Goal: Task Accomplishment & Management: Complete application form

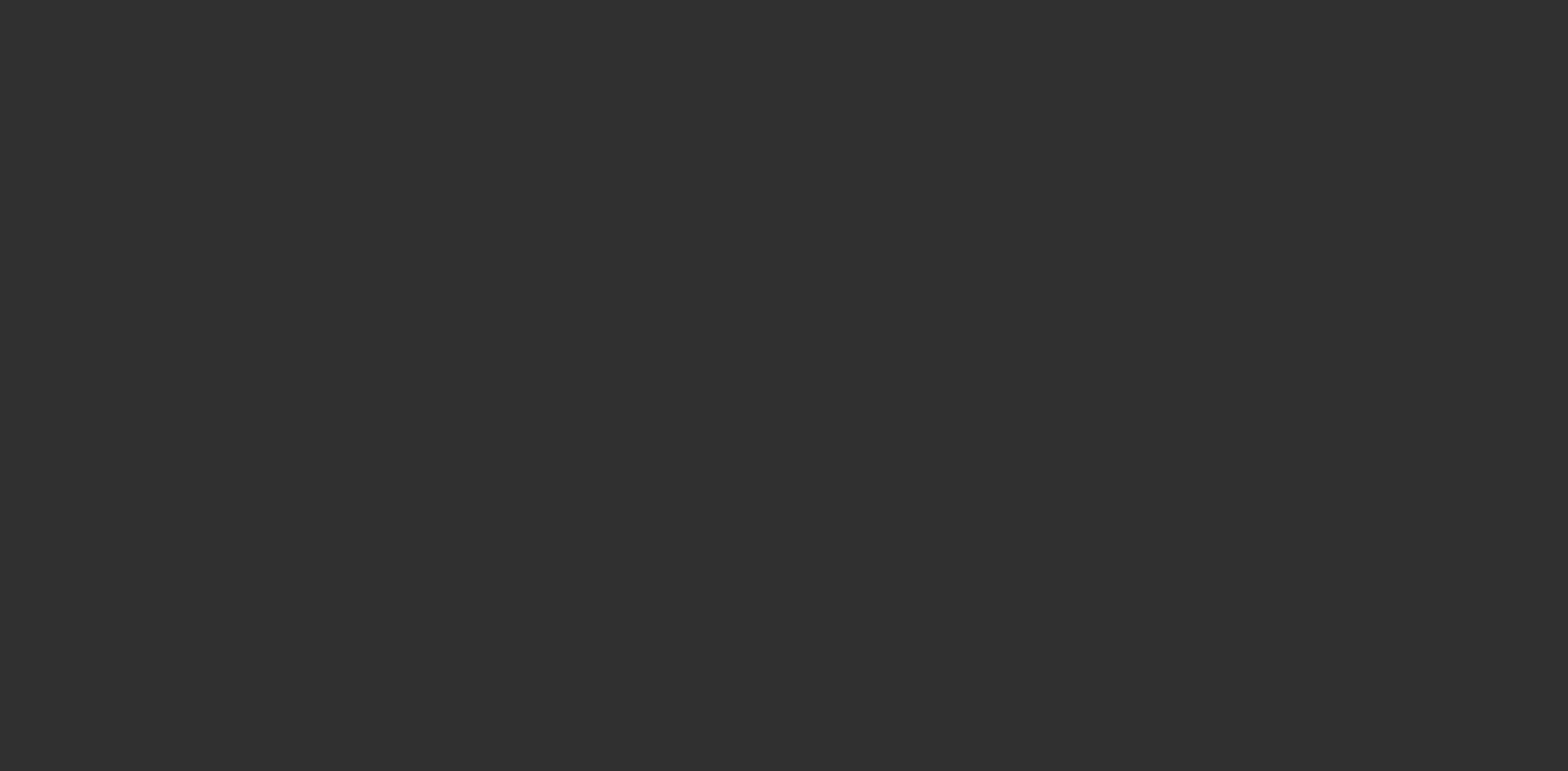
select select "10"
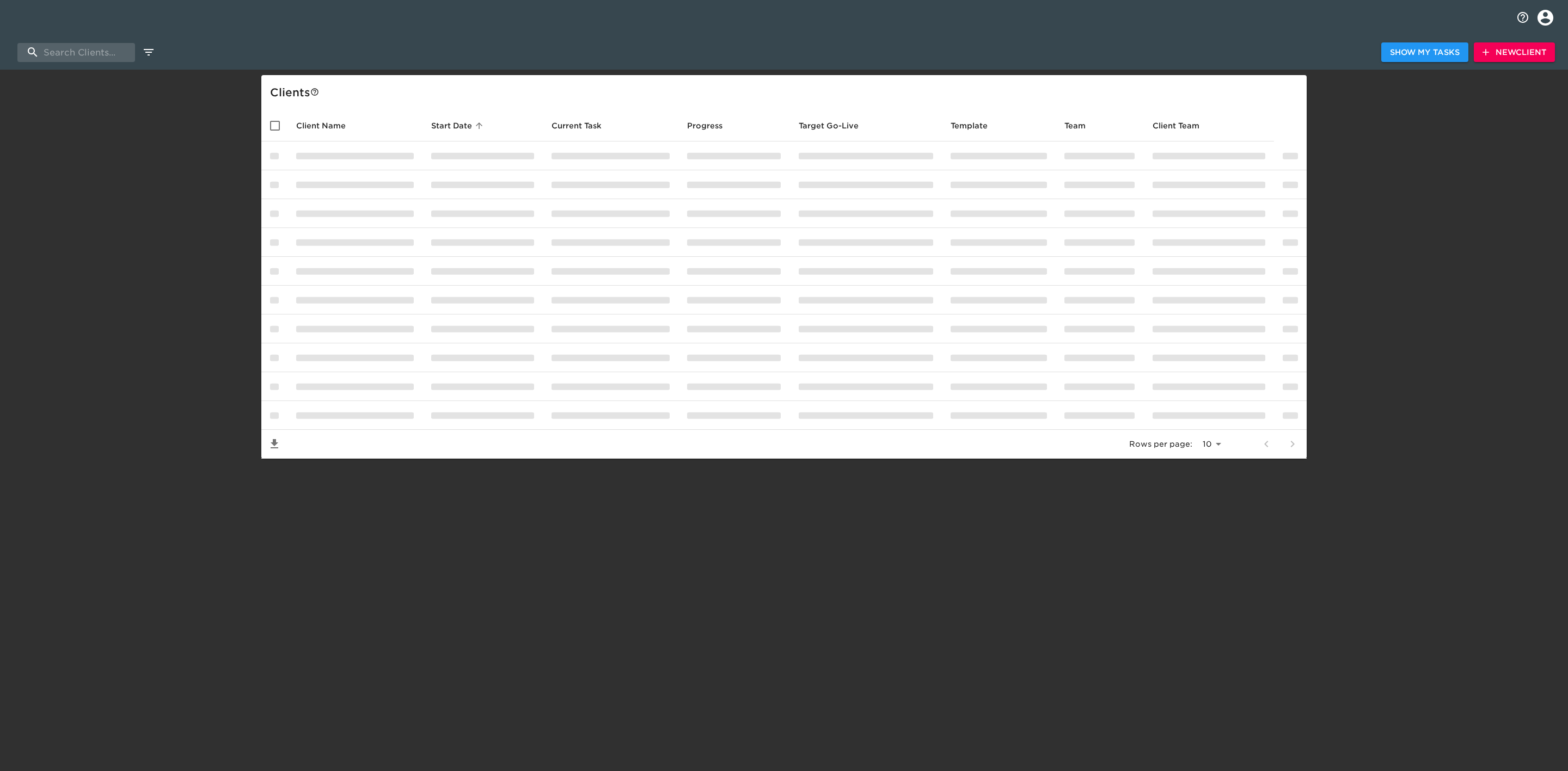
click at [175, 218] on div "Show My Tasks New Client Client s Client Name Start Date sorted ascending Curre…" at bounding box center [784, 264] width 1568 height 389
click at [1415, 221] on div "Show My Tasks New Client Client s Client Name Start Date sorted ascending Curre…" at bounding box center [784, 264] width 1568 height 389
click at [255, 494] on html "Show My Tasks New Client Client s Client Name Start Date sorted ascending Curre…" at bounding box center [784, 247] width 1568 height 494
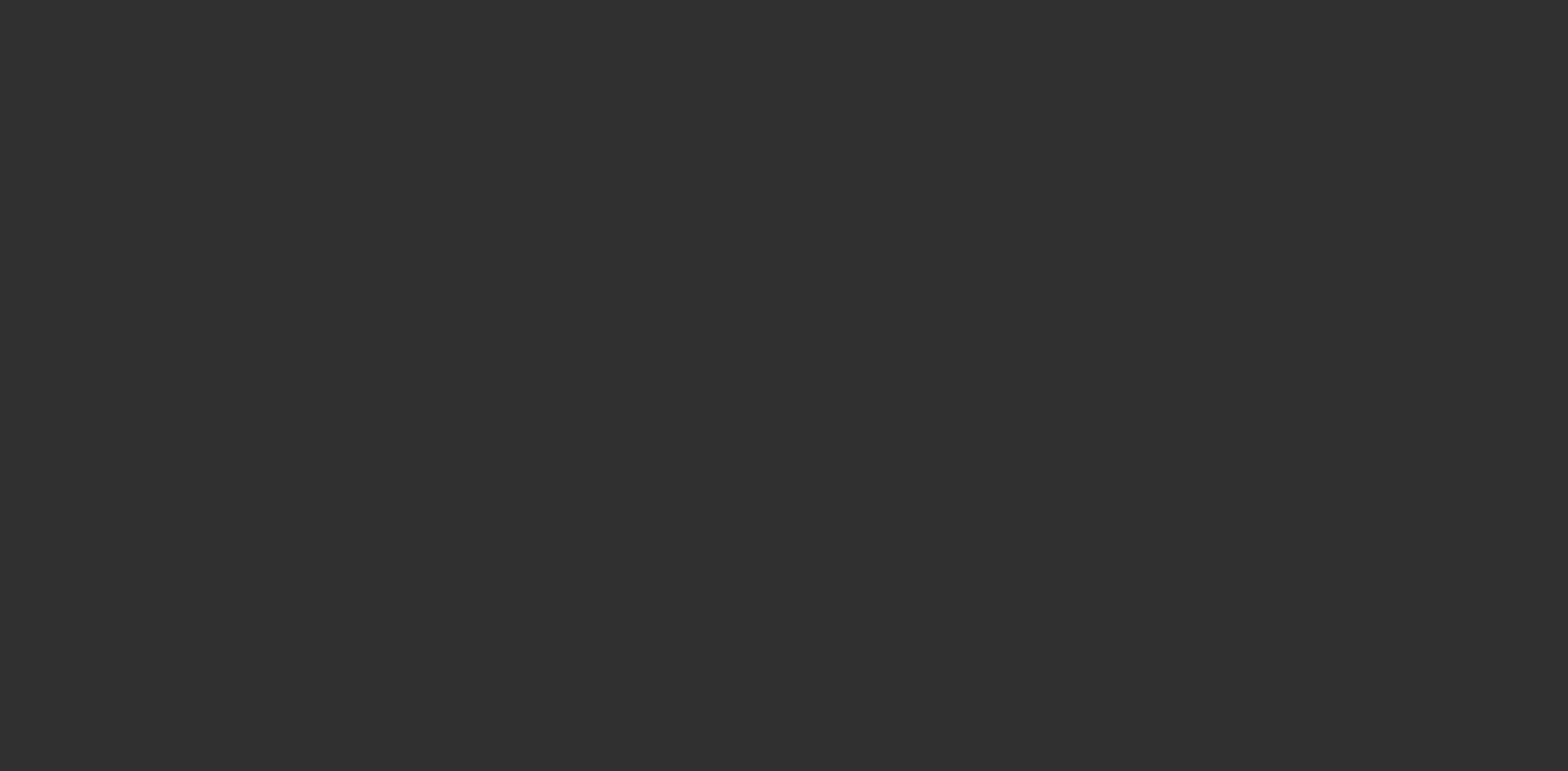
select select "10"
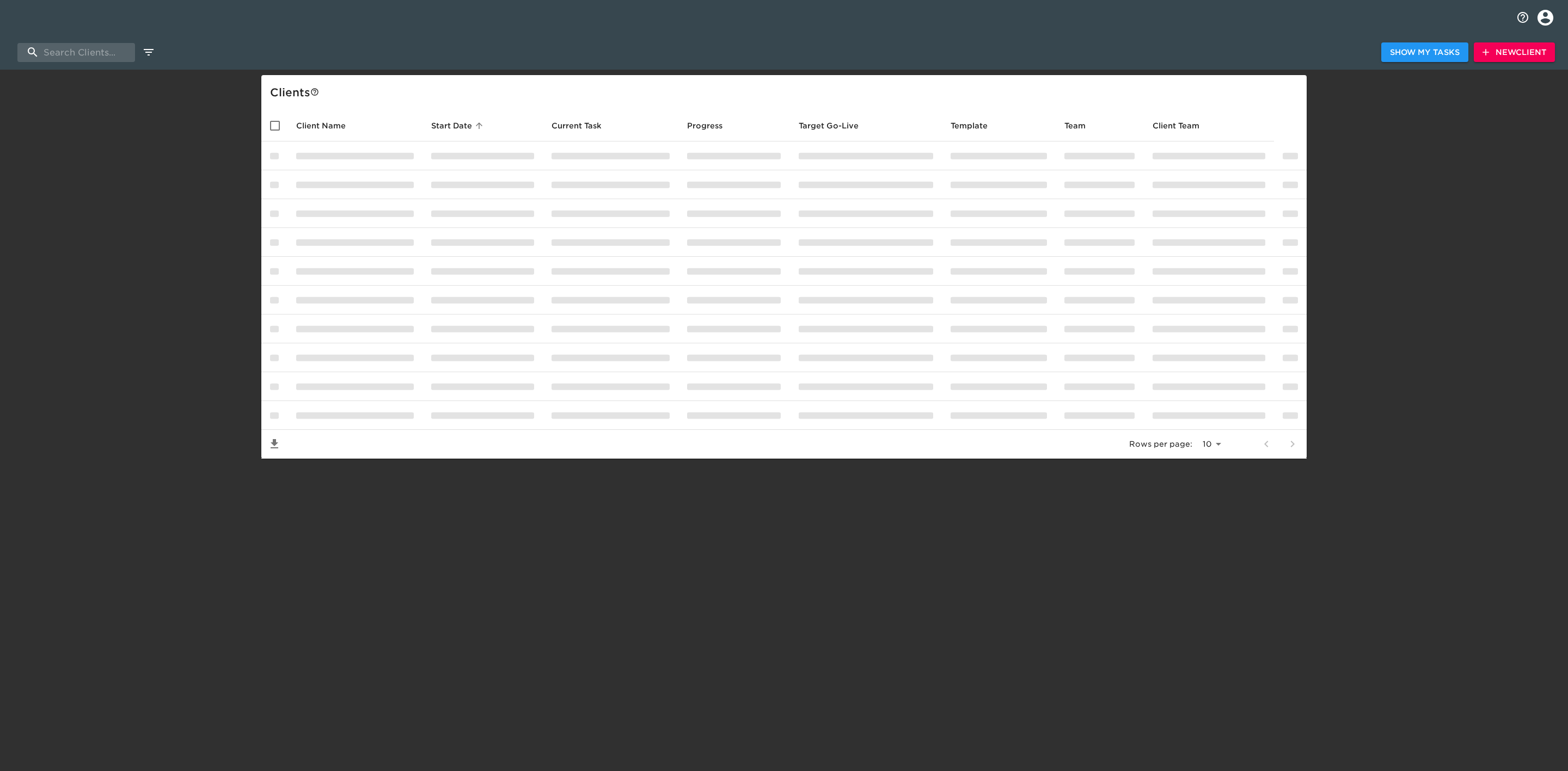
click at [1412, 236] on div "Show My Tasks New Client Client s Client Name Start Date sorted ascending Curre…" at bounding box center [784, 264] width 1568 height 389
click at [1443, 340] on div "Show My Tasks New Client Client s Client Name Start Date sorted ascending Curre…" at bounding box center [784, 264] width 1568 height 389
click at [1409, 137] on div "Show My Tasks New Client Client s Client Name Start Date sorted ascending Curre…" at bounding box center [784, 264] width 1568 height 389
click at [1540, 23] on icon "profile" at bounding box center [1545, 17] width 19 height 19
click at [1527, 47] on li "Sign Out" at bounding box center [1524, 43] width 68 height 20
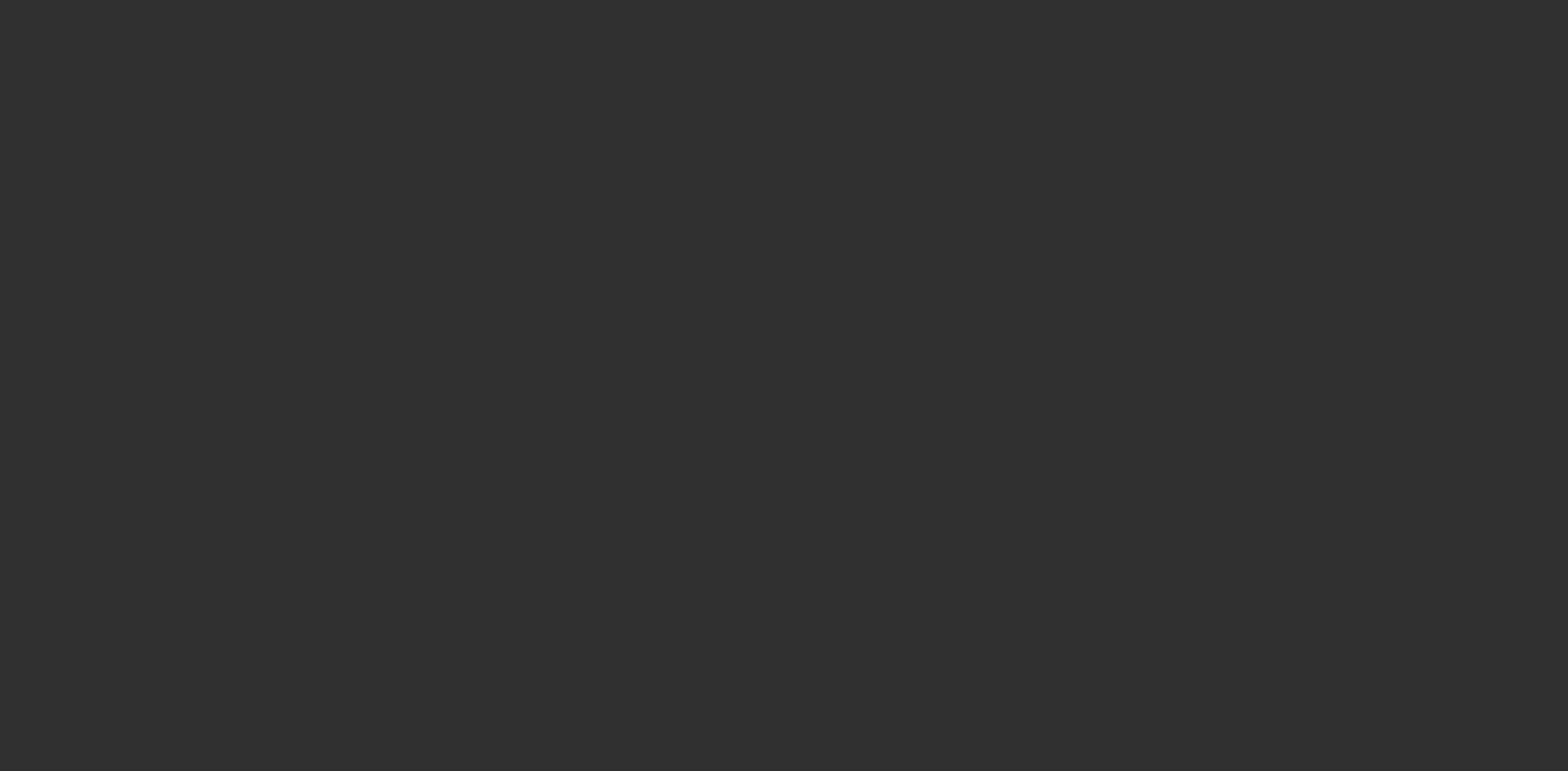
select select "10"
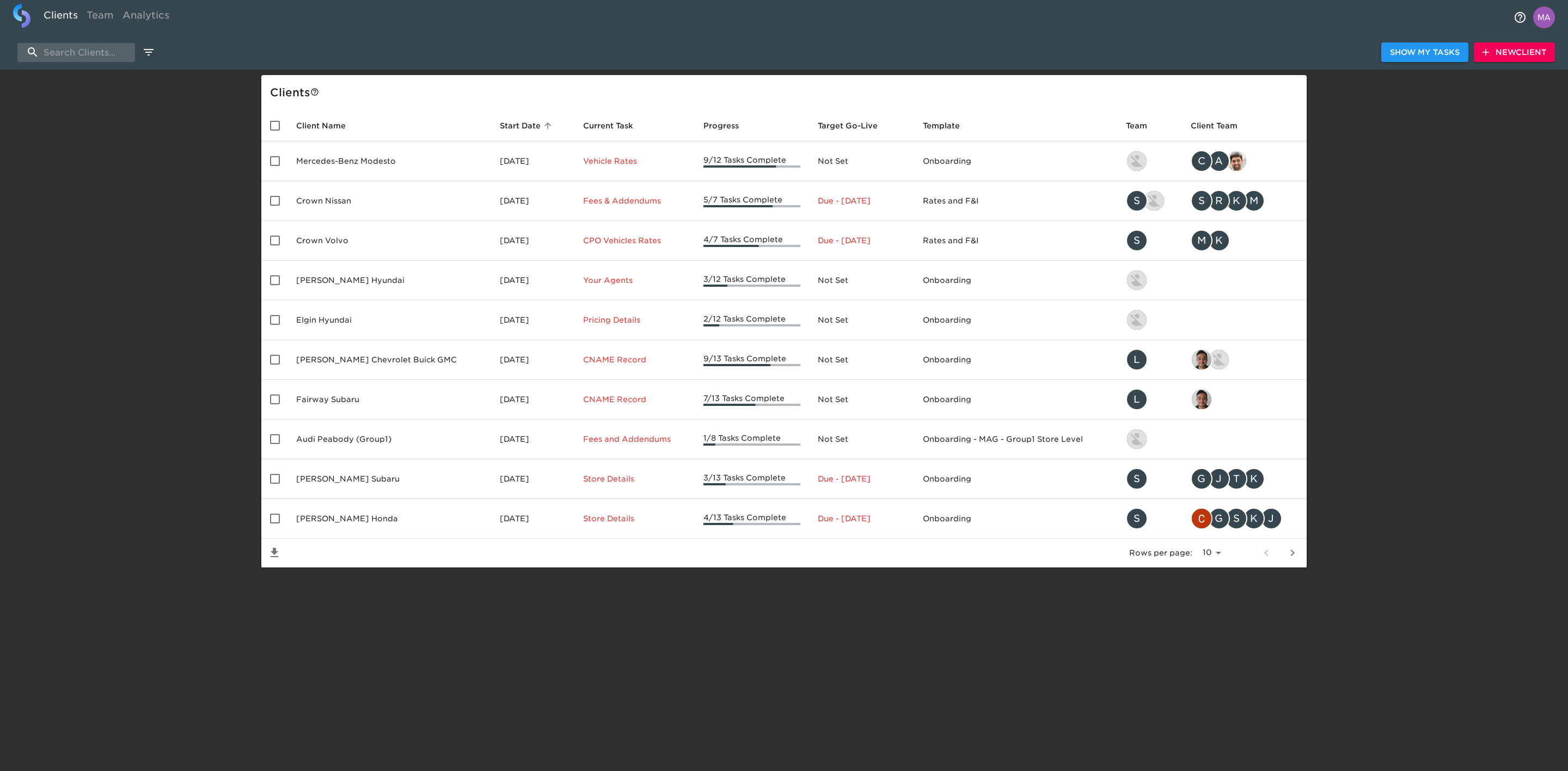
click at [171, 209] on div "Show My Tasks New Client Client s Client Name Start Date sorted ascending Curre…" at bounding box center [784, 318] width 1568 height 498
click at [95, 55] on input "search" at bounding box center [76, 52] width 118 height 19
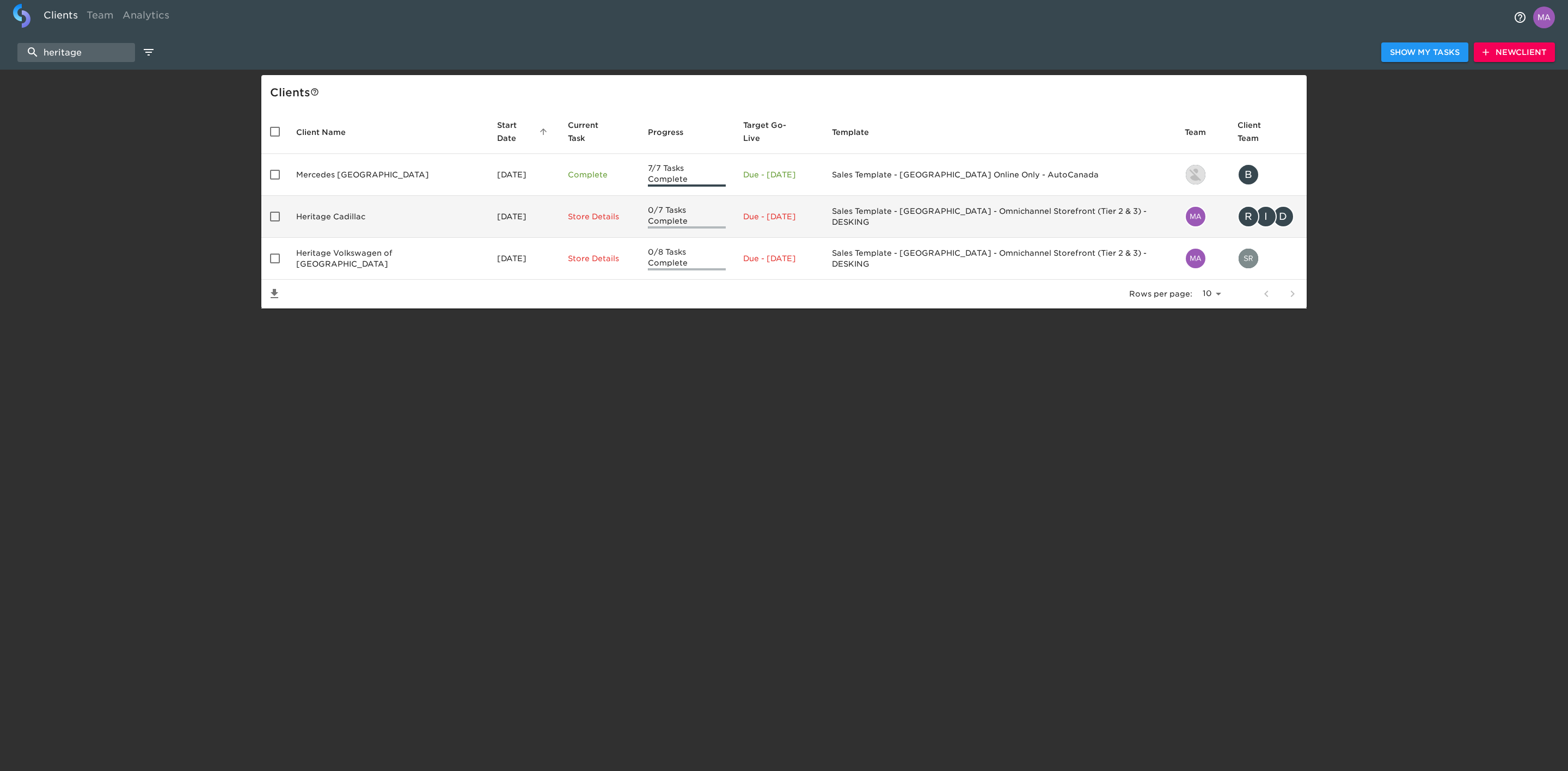
type input "heritage"
click at [309, 200] on td "Heritage Cadillac" at bounding box center [388, 217] width 201 height 42
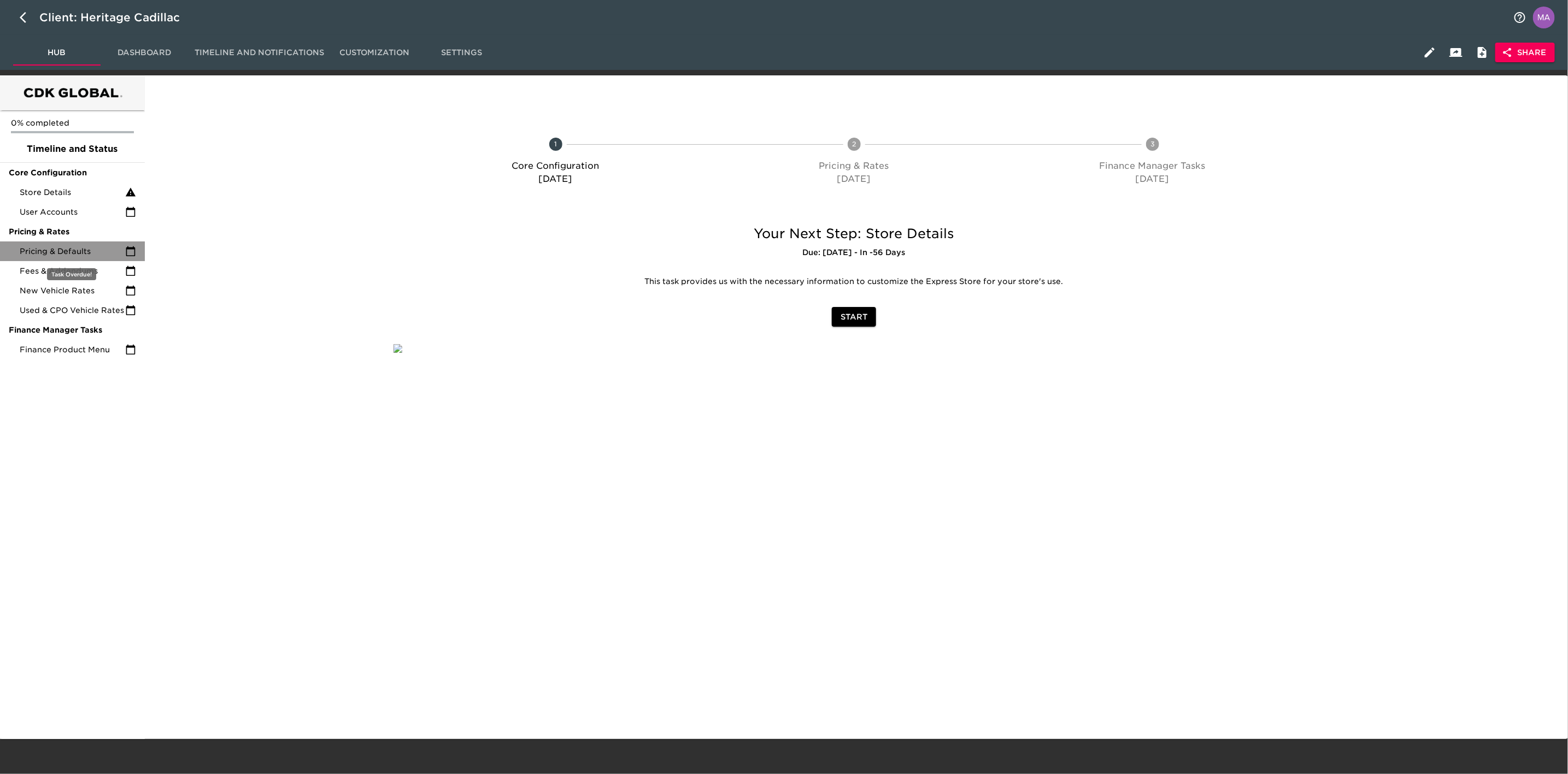
click at [99, 252] on span "Pricing & Defaults" at bounding box center [72, 251] width 106 height 11
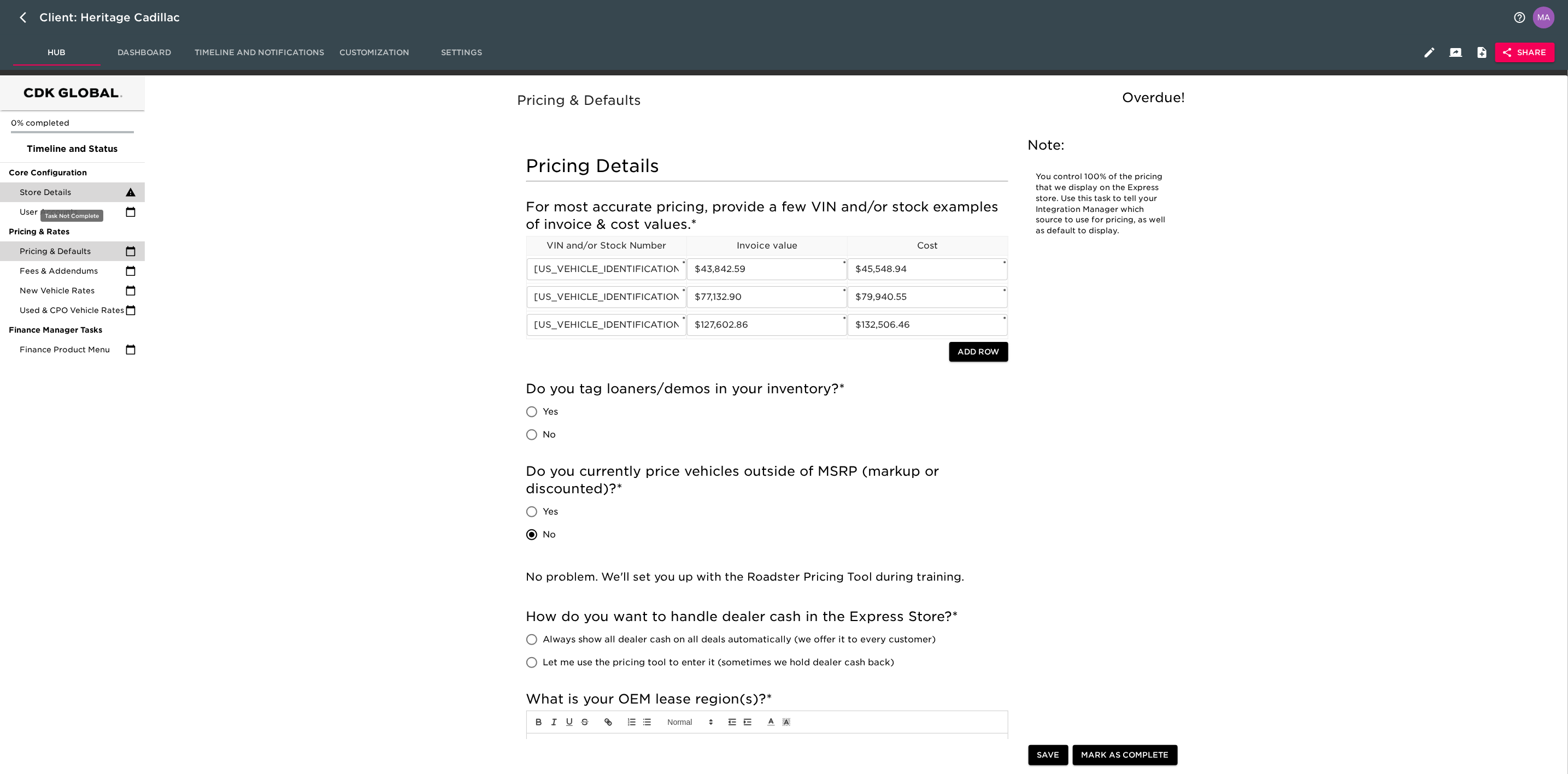
click at [77, 196] on span "Store Details" at bounding box center [72, 192] width 106 height 11
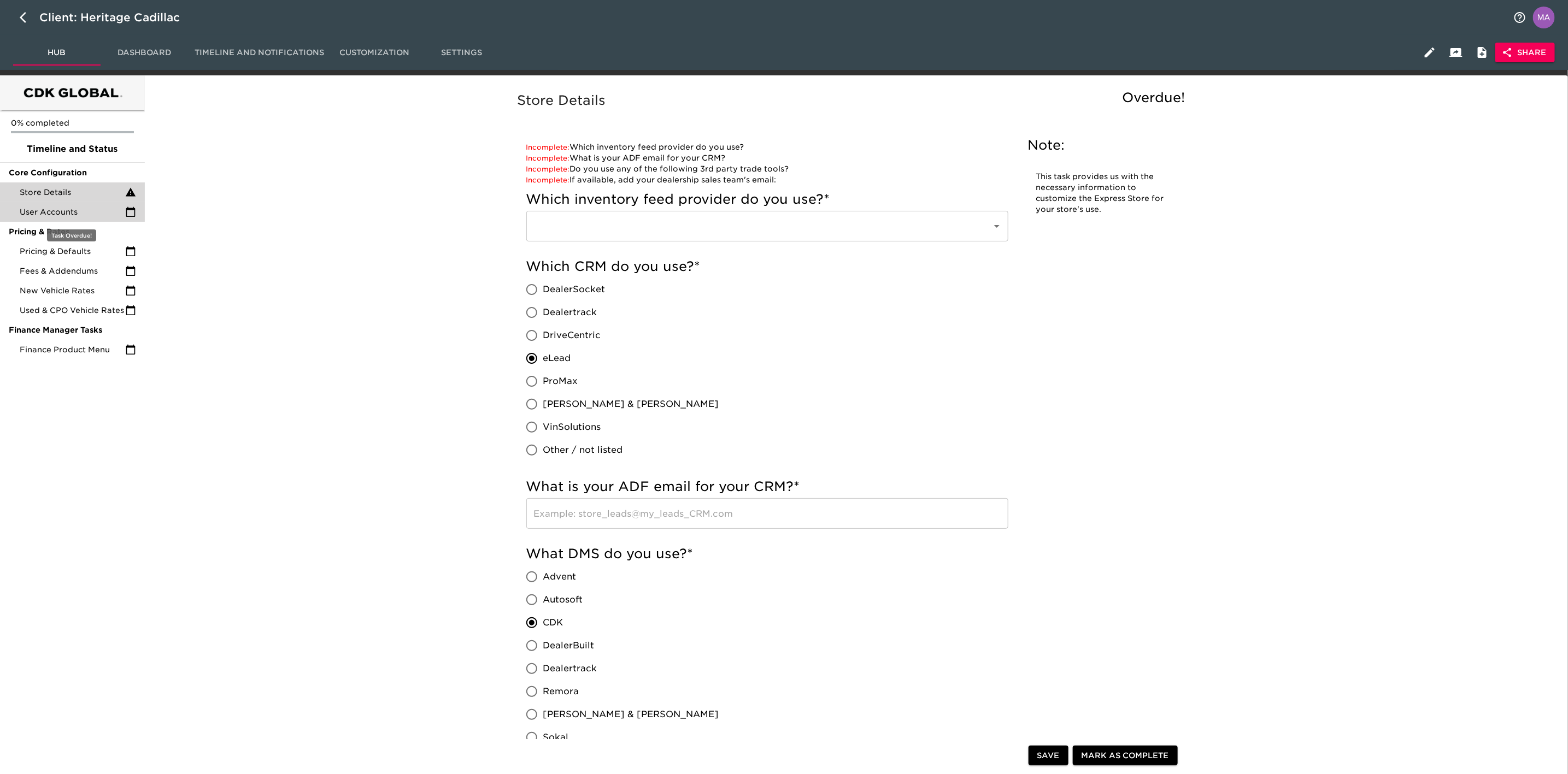
click at [81, 213] on span "User Accounts" at bounding box center [72, 212] width 106 height 11
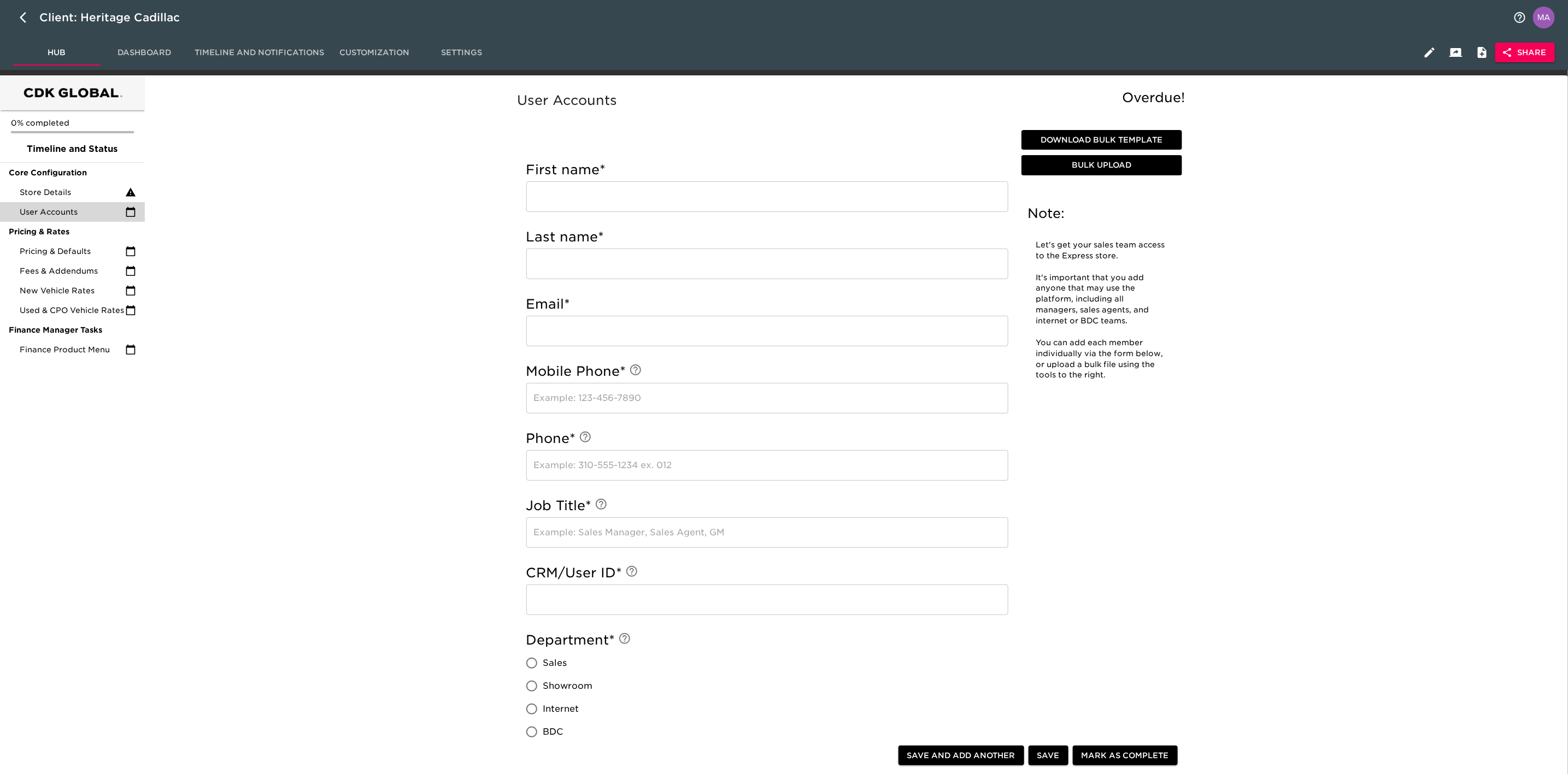
click at [439, 245] on div "User Accounts Overdue! Note: Let's get your sales team access to the Express st…" at bounding box center [853, 624] width 1415 height 1085
click at [19, 11] on button "button" at bounding box center [26, 17] width 26 height 26
select select "10"
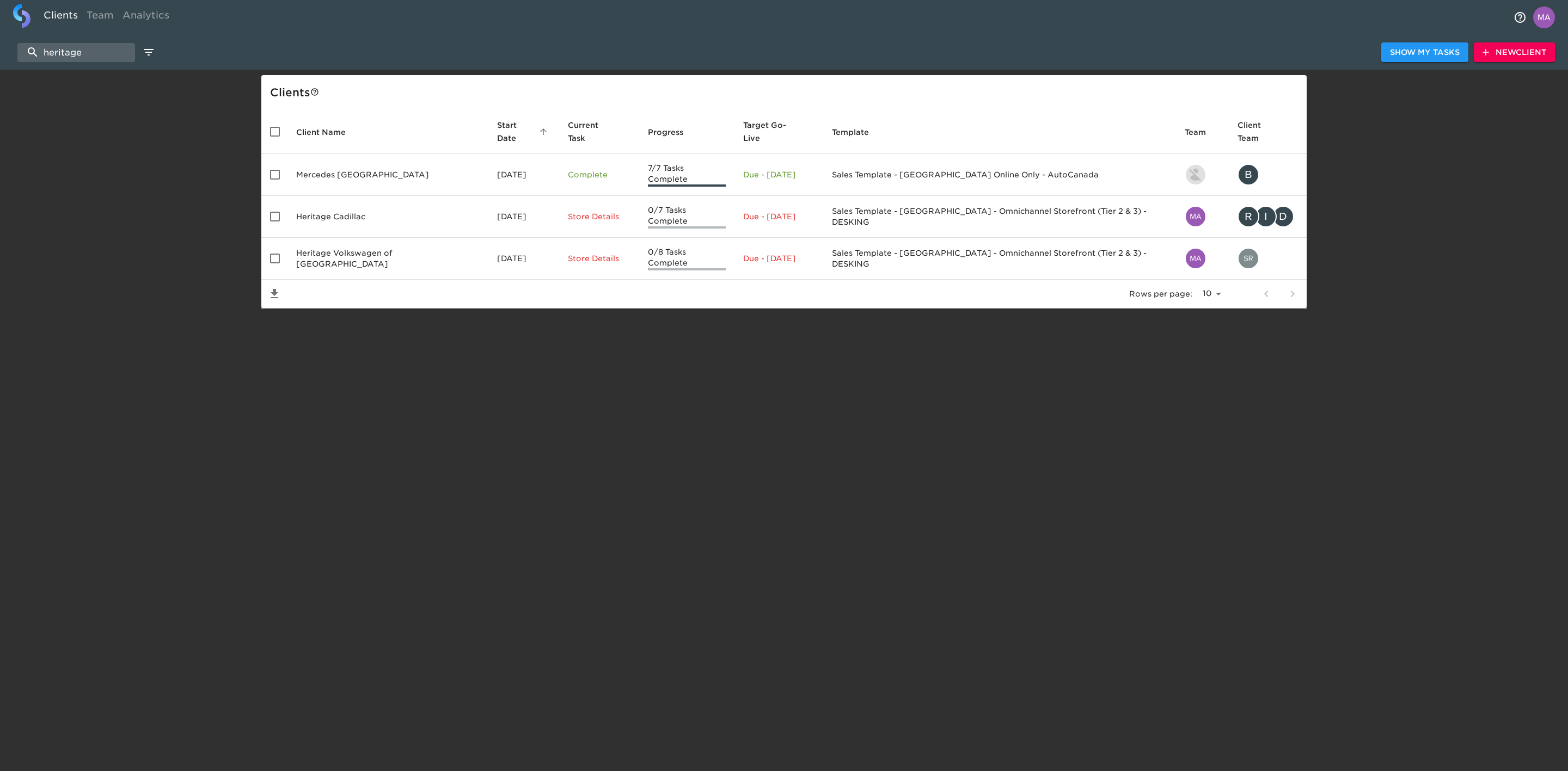
drag, startPoint x: 134, startPoint y: 276, endPoint x: 136, endPoint y: 254, distance: 22.1
click at [134, 276] on div "heritage Show My Tasks New Client Client s Client Name Start Date sorted ascend…" at bounding box center [784, 189] width 1568 height 239
click at [96, 46] on input "heritage" at bounding box center [76, 52] width 118 height 19
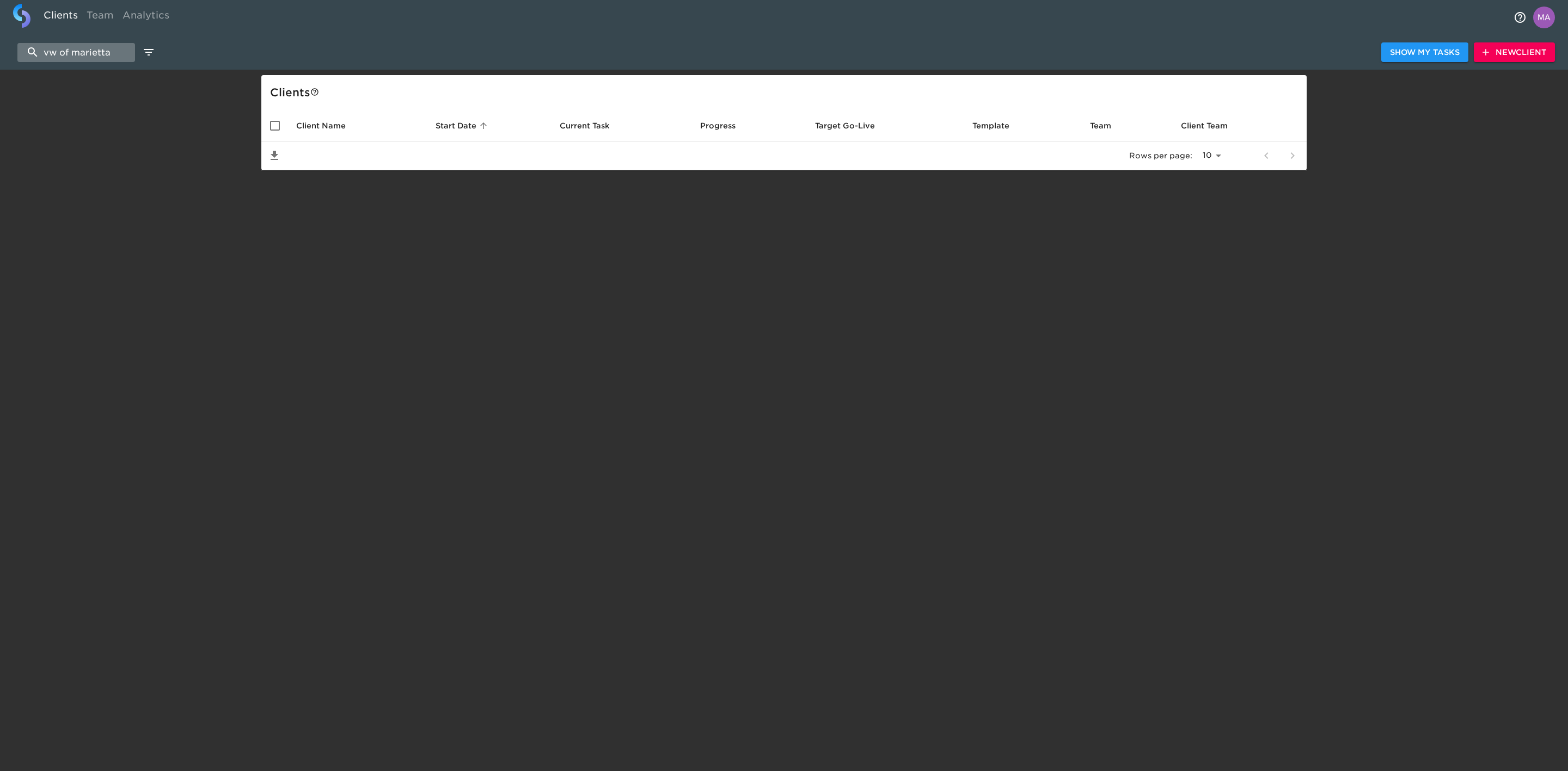
click at [44, 55] on input "vw of marietta" at bounding box center [76, 52] width 118 height 19
type input "volkswagen of marietta"
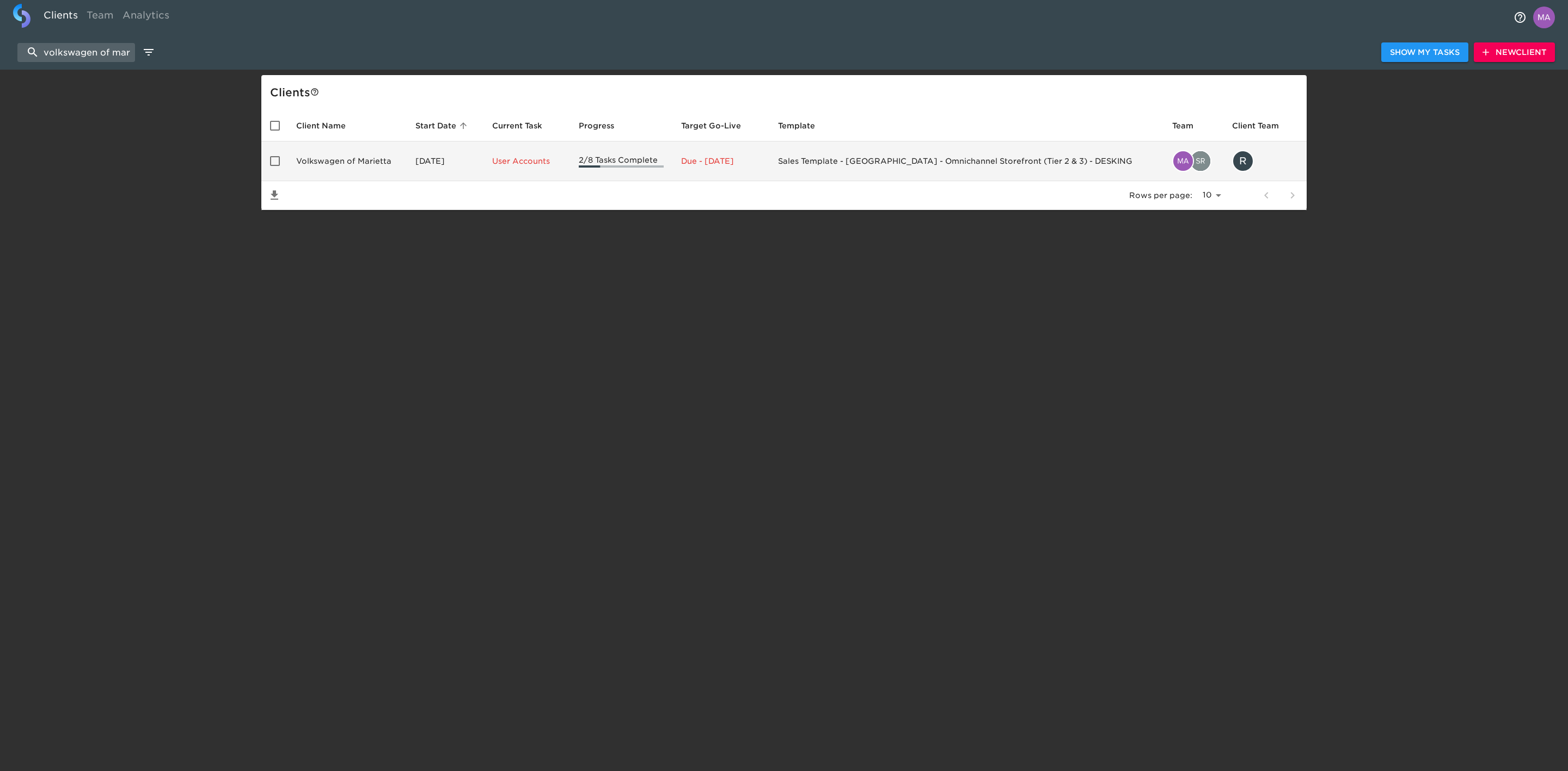
click at [335, 159] on td "Volkswagen of Marietta" at bounding box center [347, 161] width 119 height 40
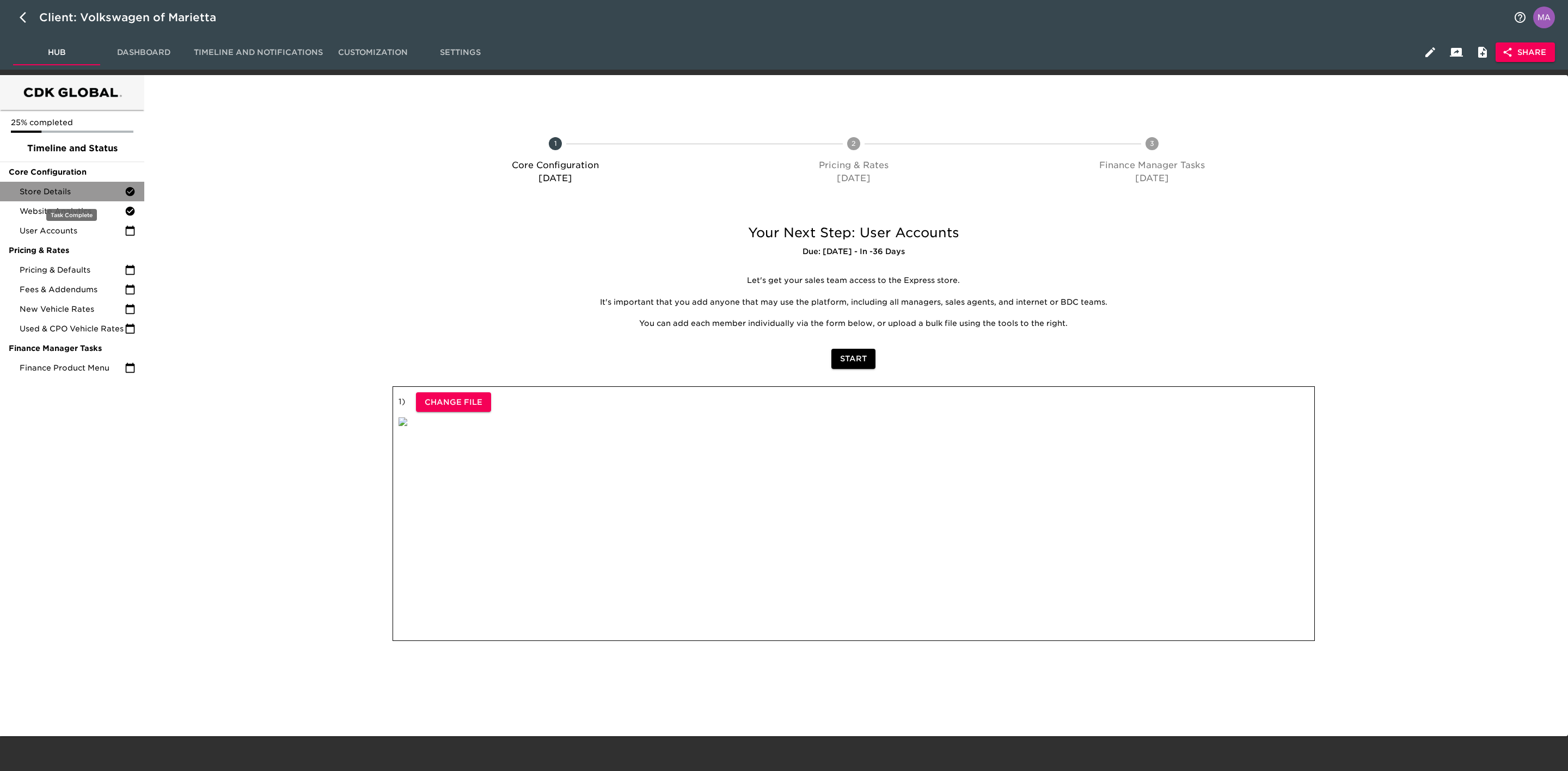
click at [82, 183] on div "Store Details" at bounding box center [72, 191] width 144 height 20
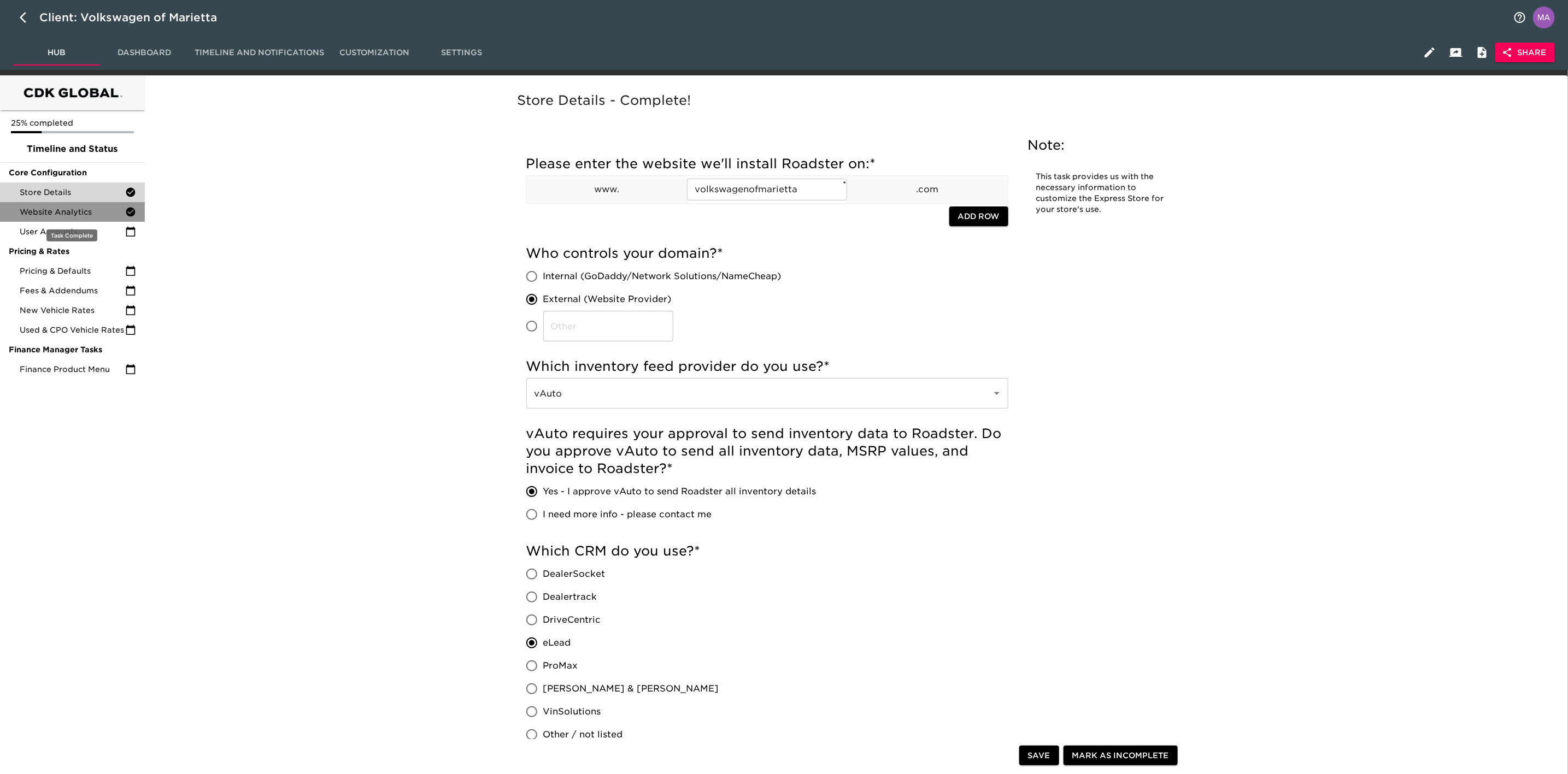
click at [89, 212] on span "Website Analytics" at bounding box center [72, 212] width 106 height 11
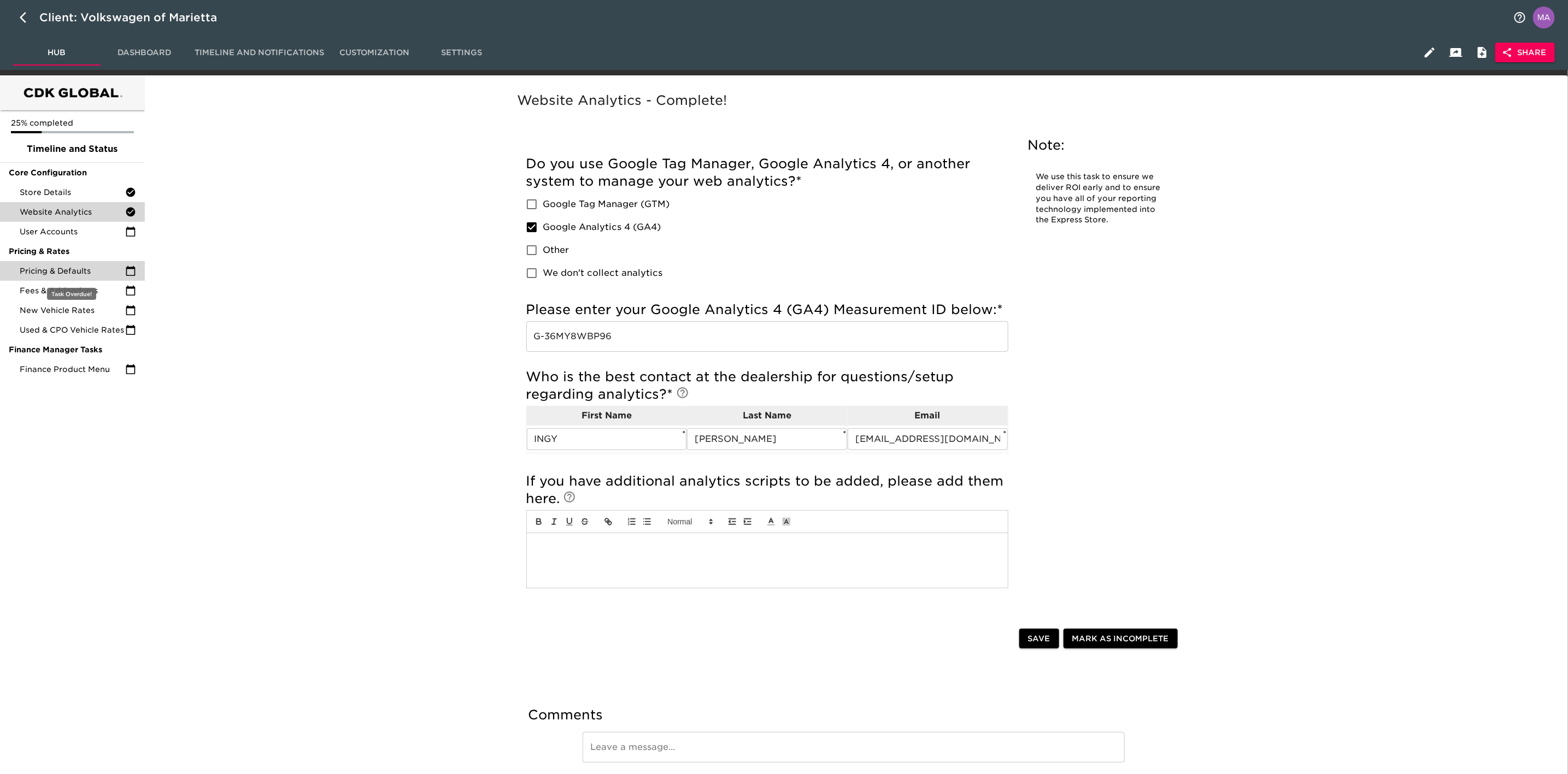
click at [82, 265] on span "Pricing & Defaults" at bounding box center [72, 271] width 106 height 11
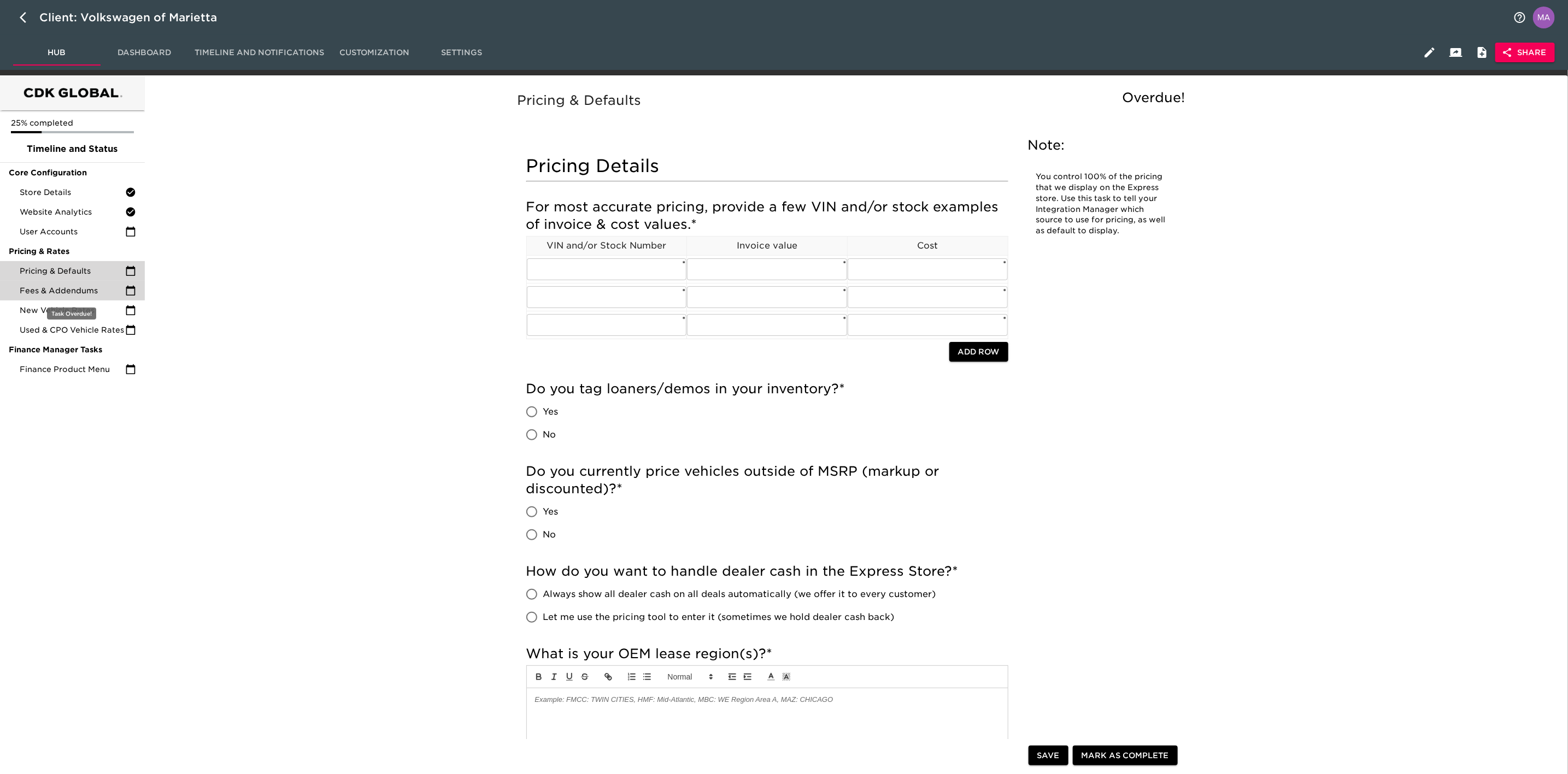
click at [85, 295] on span "Fees & Addendums" at bounding box center [72, 290] width 106 height 11
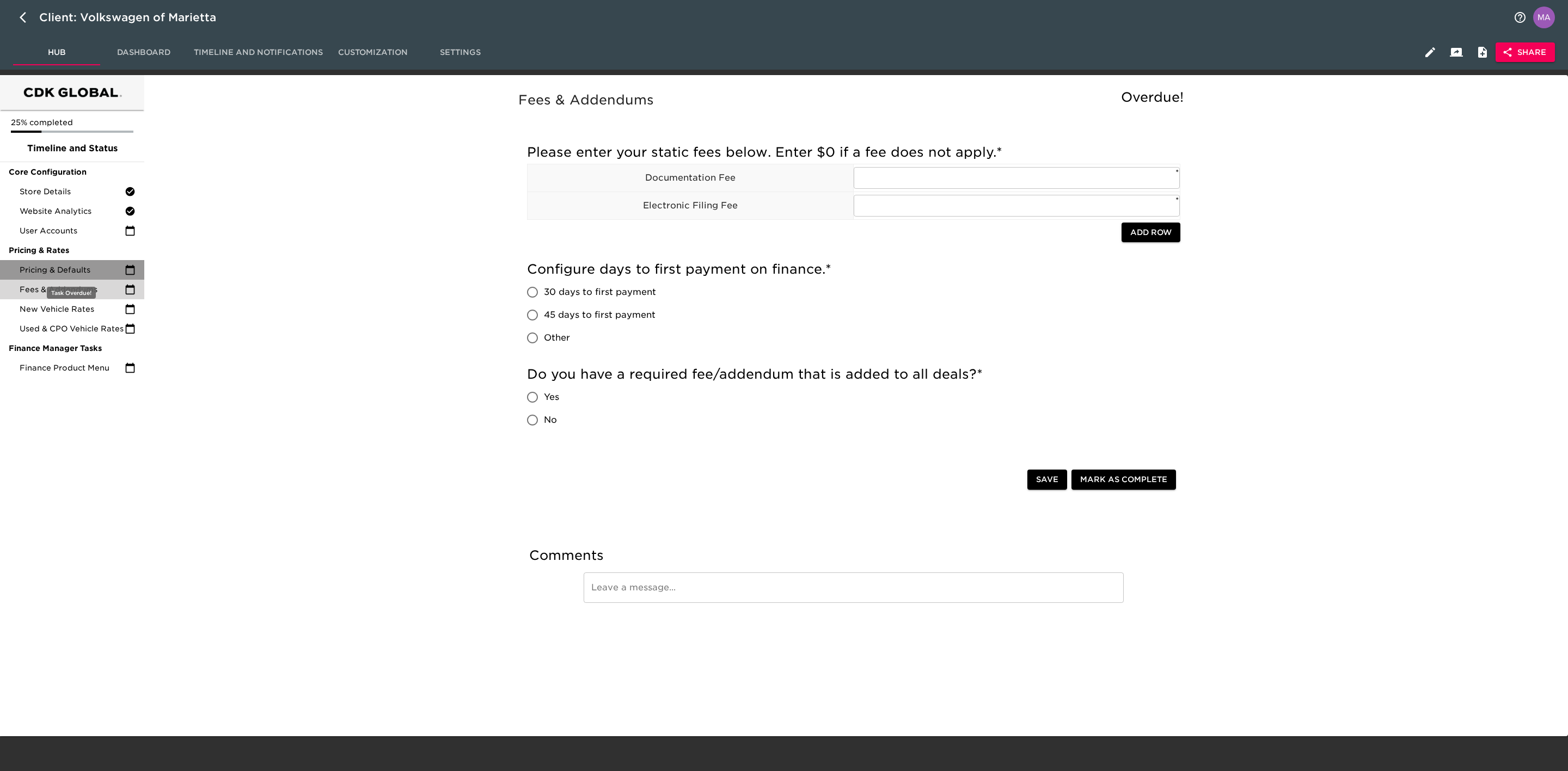
click at [94, 267] on span "Pricing & Defaults" at bounding box center [72, 270] width 105 height 11
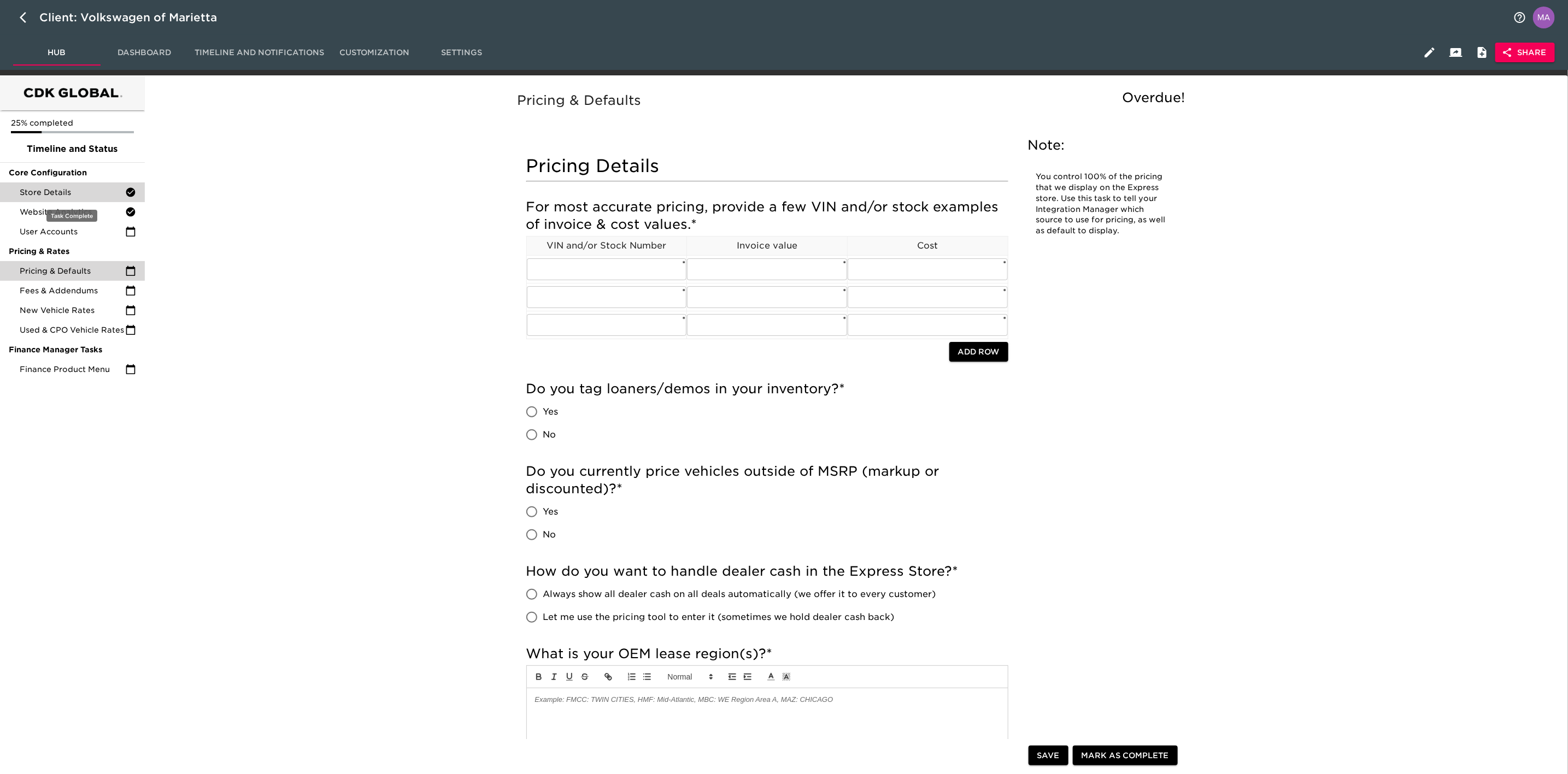
click at [97, 192] on span "Store Details" at bounding box center [72, 192] width 106 height 11
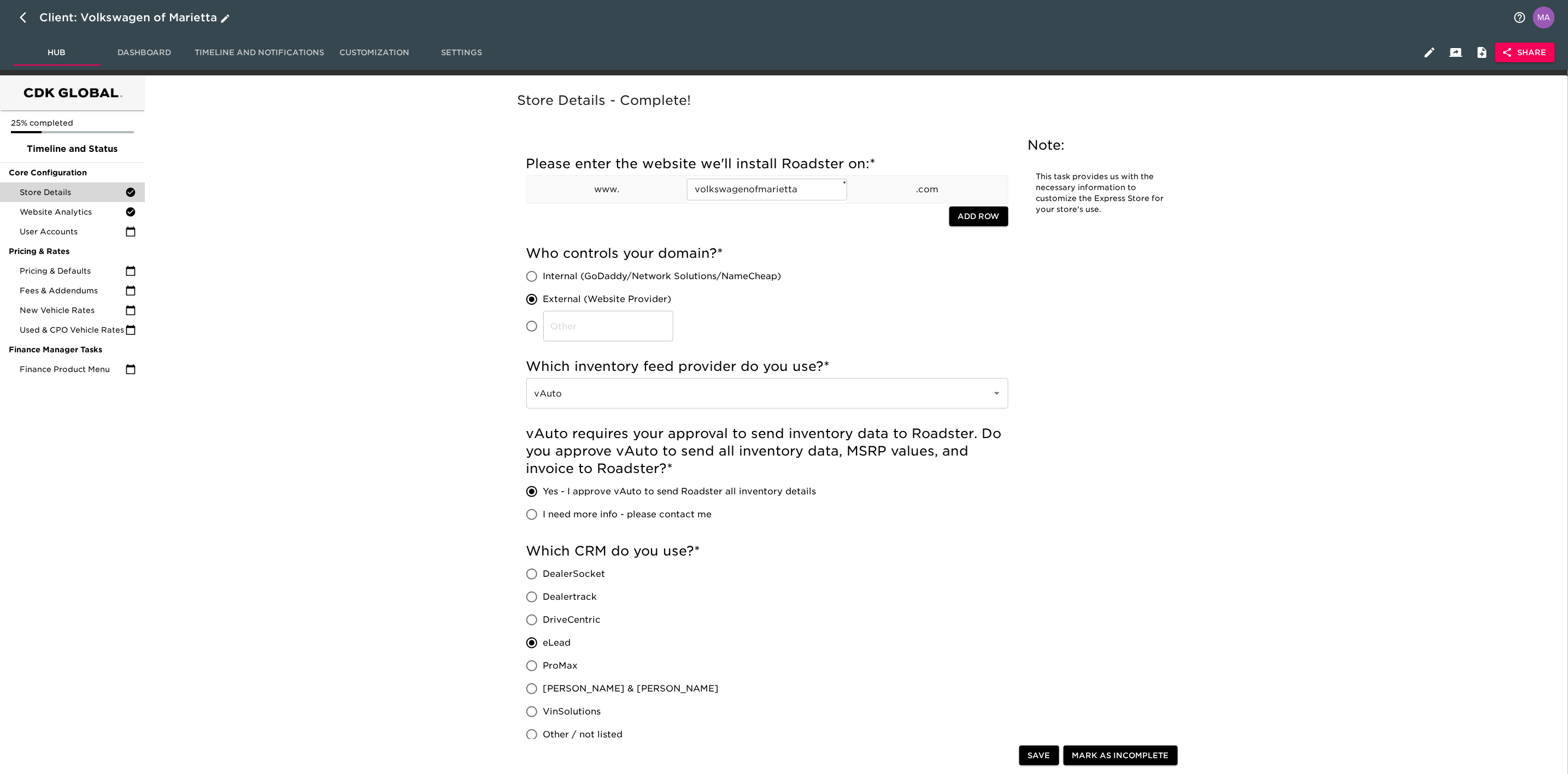
click at [28, 14] on icon "button" at bounding box center [26, 17] width 13 height 13
select select "10"
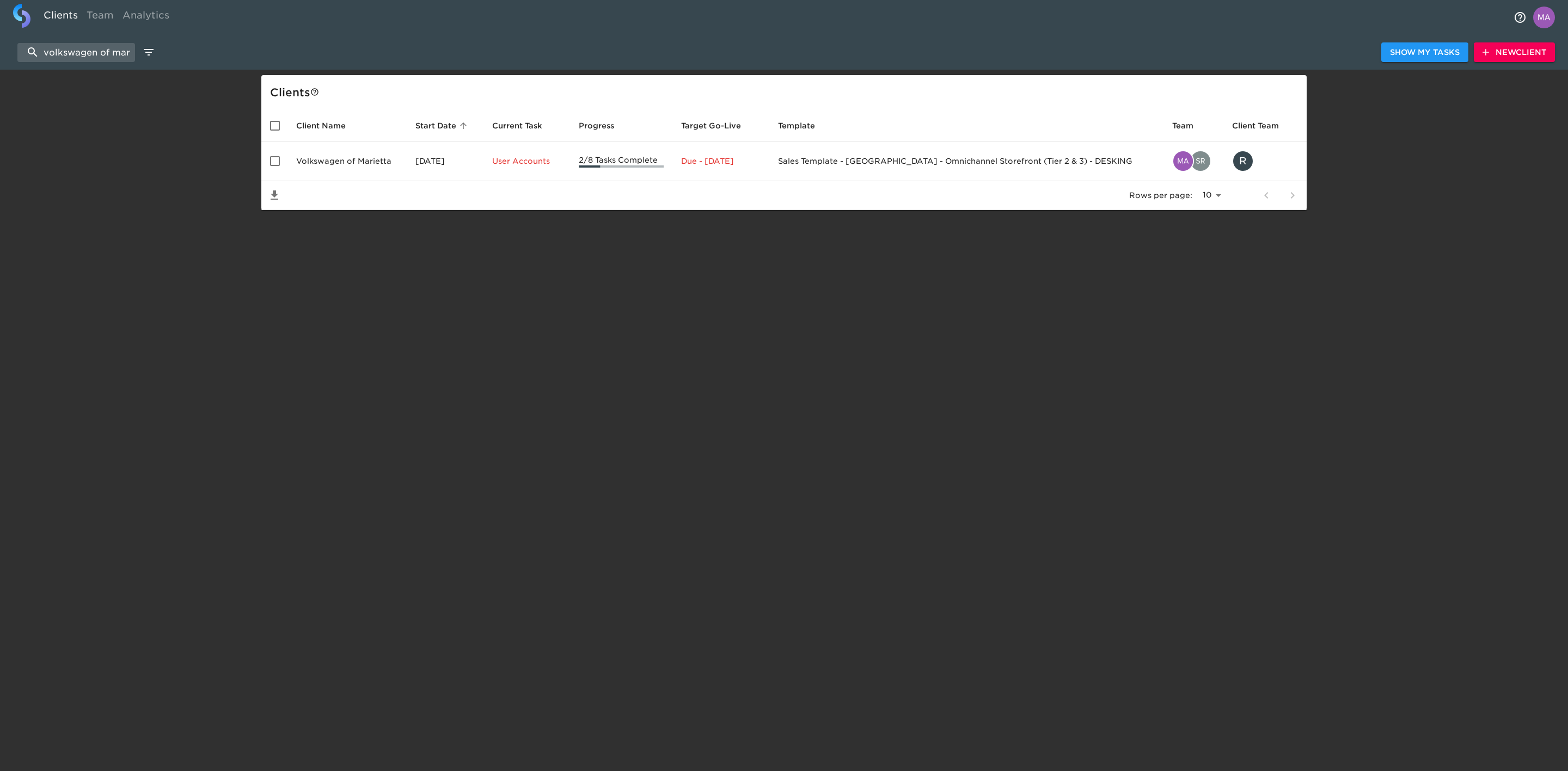
click at [1510, 53] on span "New Client" at bounding box center [1514, 53] width 64 height 14
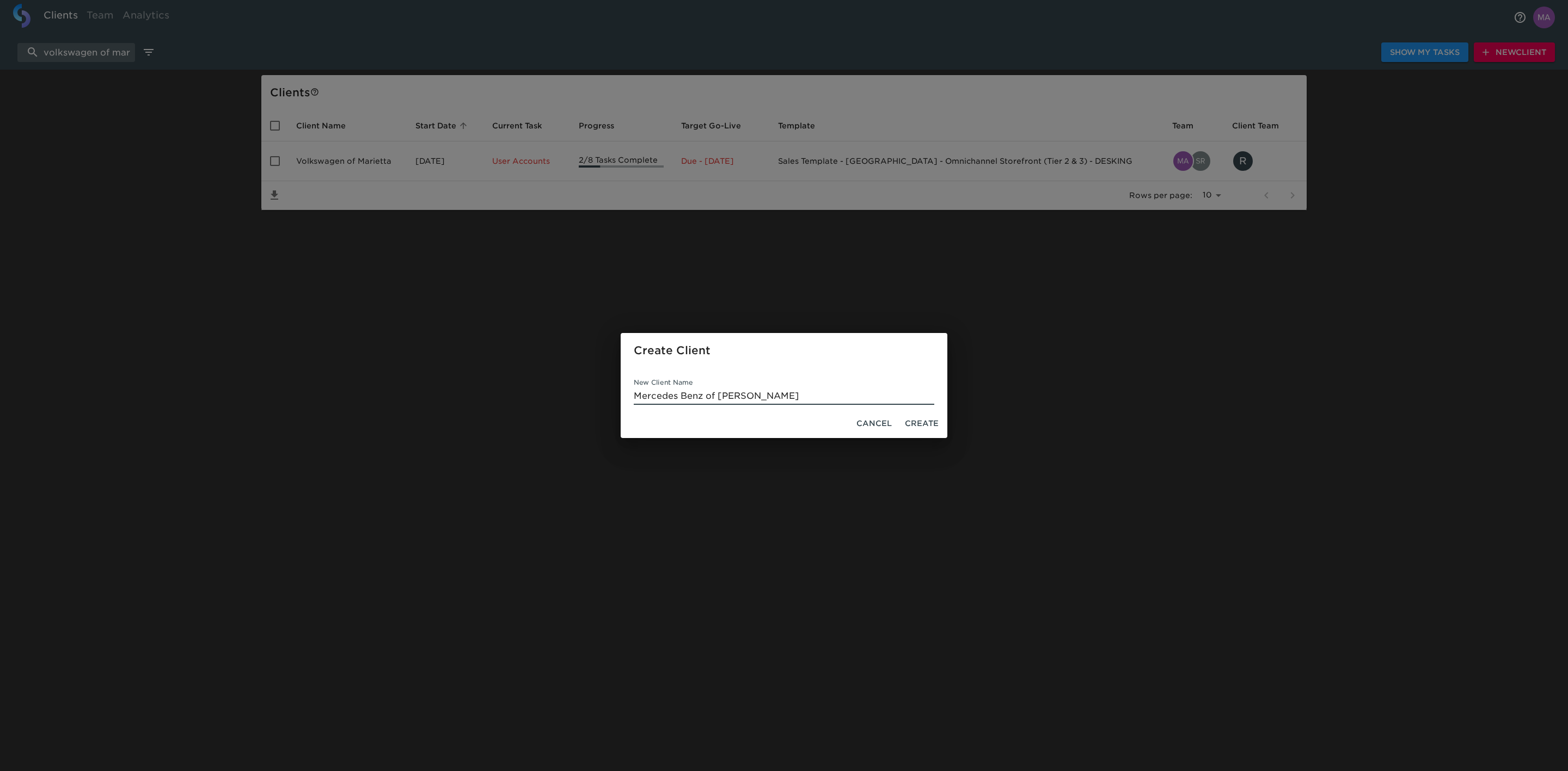
type input "Mercedes Benz of Gilbert"
click at [924, 422] on span "Create" at bounding box center [921, 423] width 34 height 14
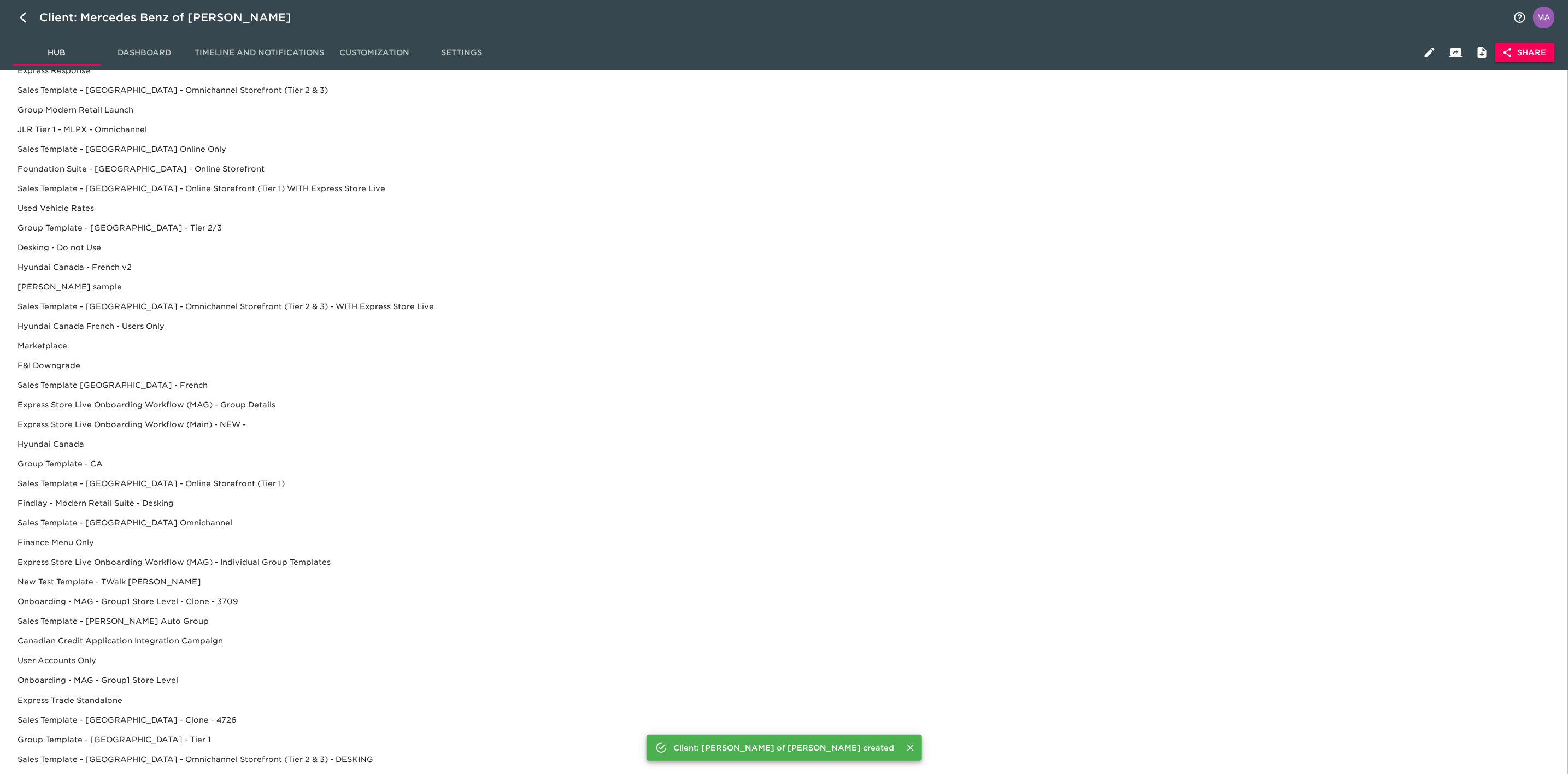
scroll to position [191, 0]
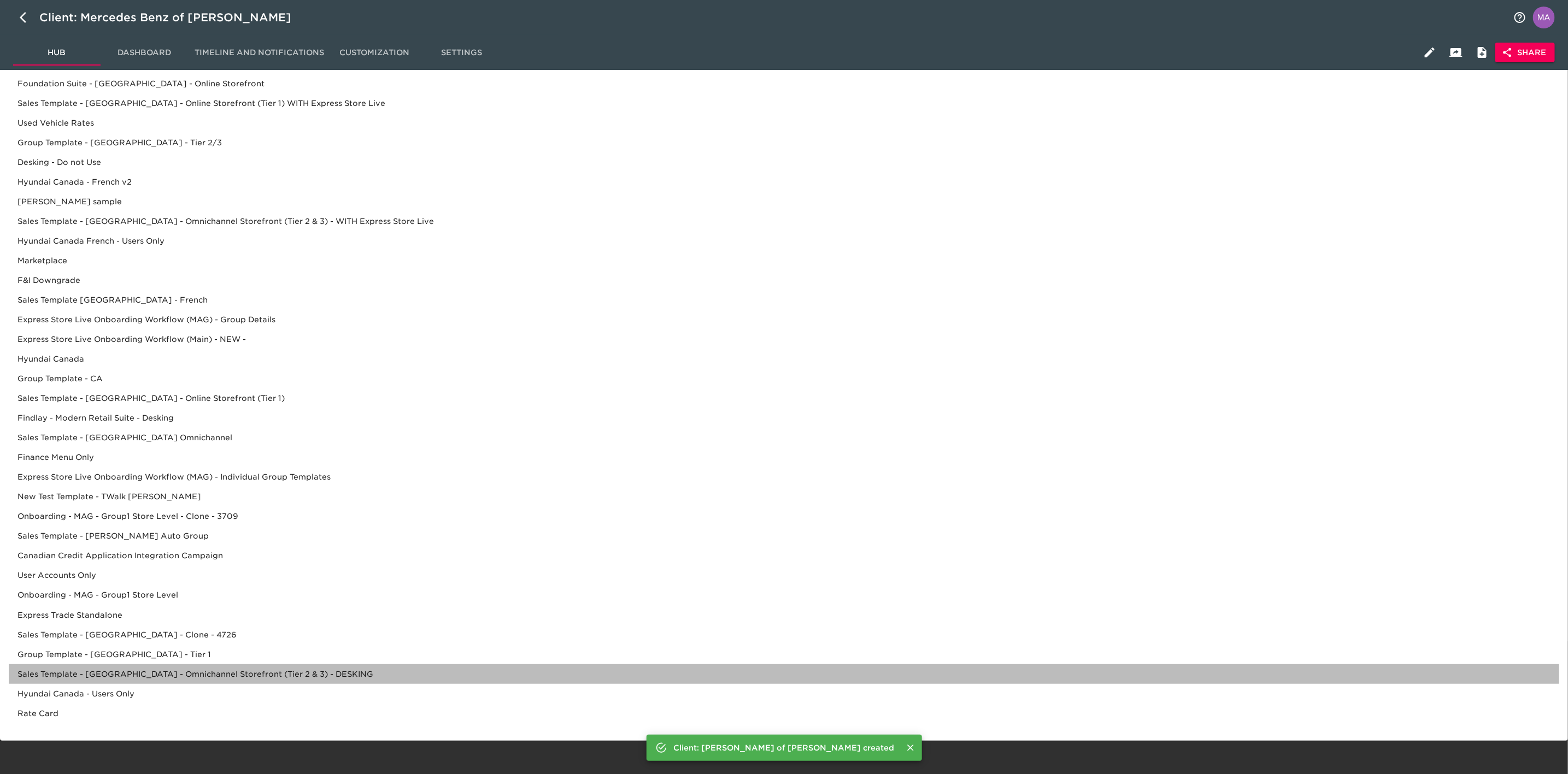
click at [292, 666] on div "Sales Template - USA - Omnichannel Storefront (Tier 2 & 3) - DESKING" at bounding box center [784, 675] width 1551 height 20
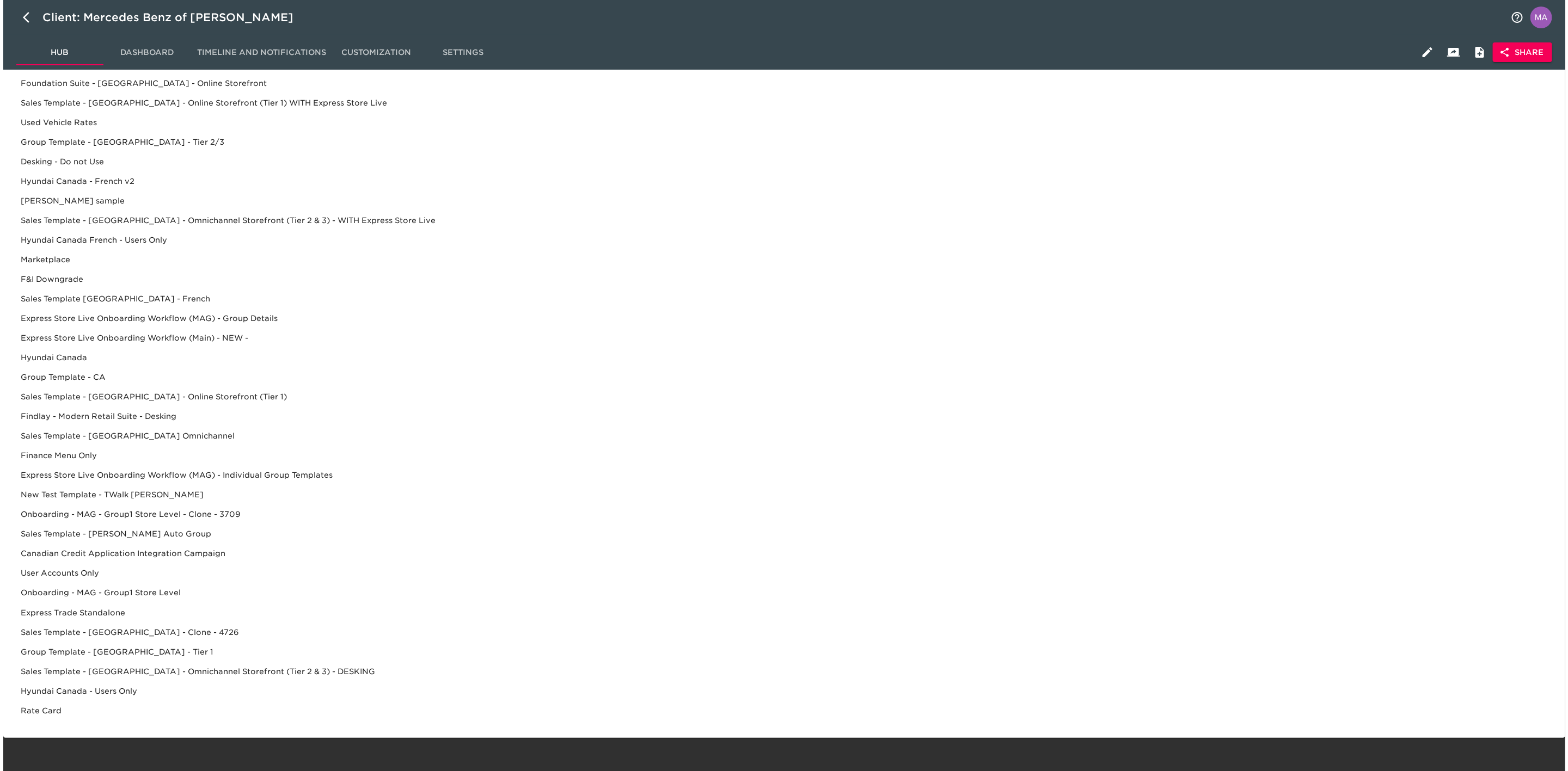
scroll to position [0, 0]
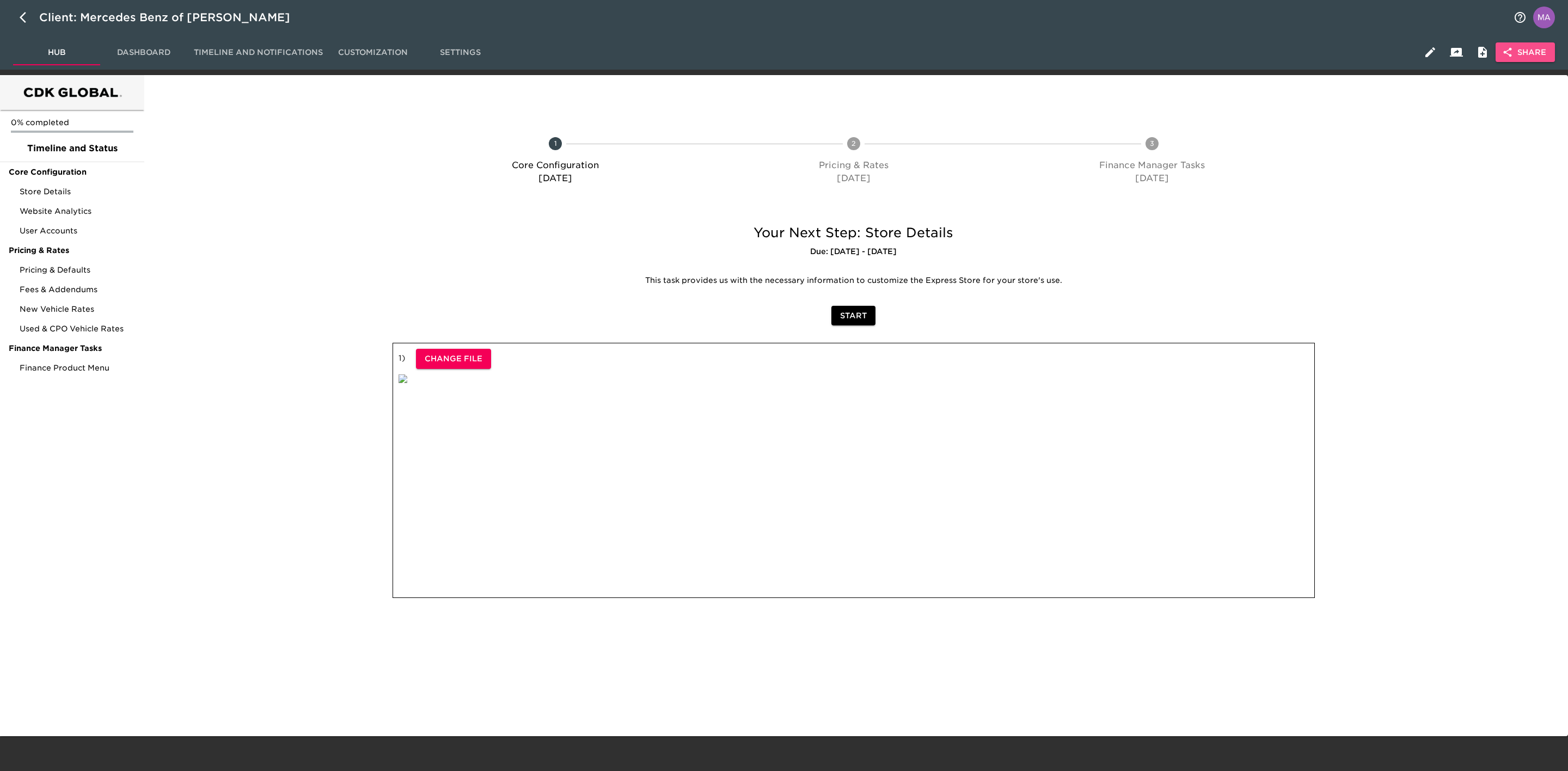
click at [1516, 53] on span "Share" at bounding box center [1525, 53] width 42 height 14
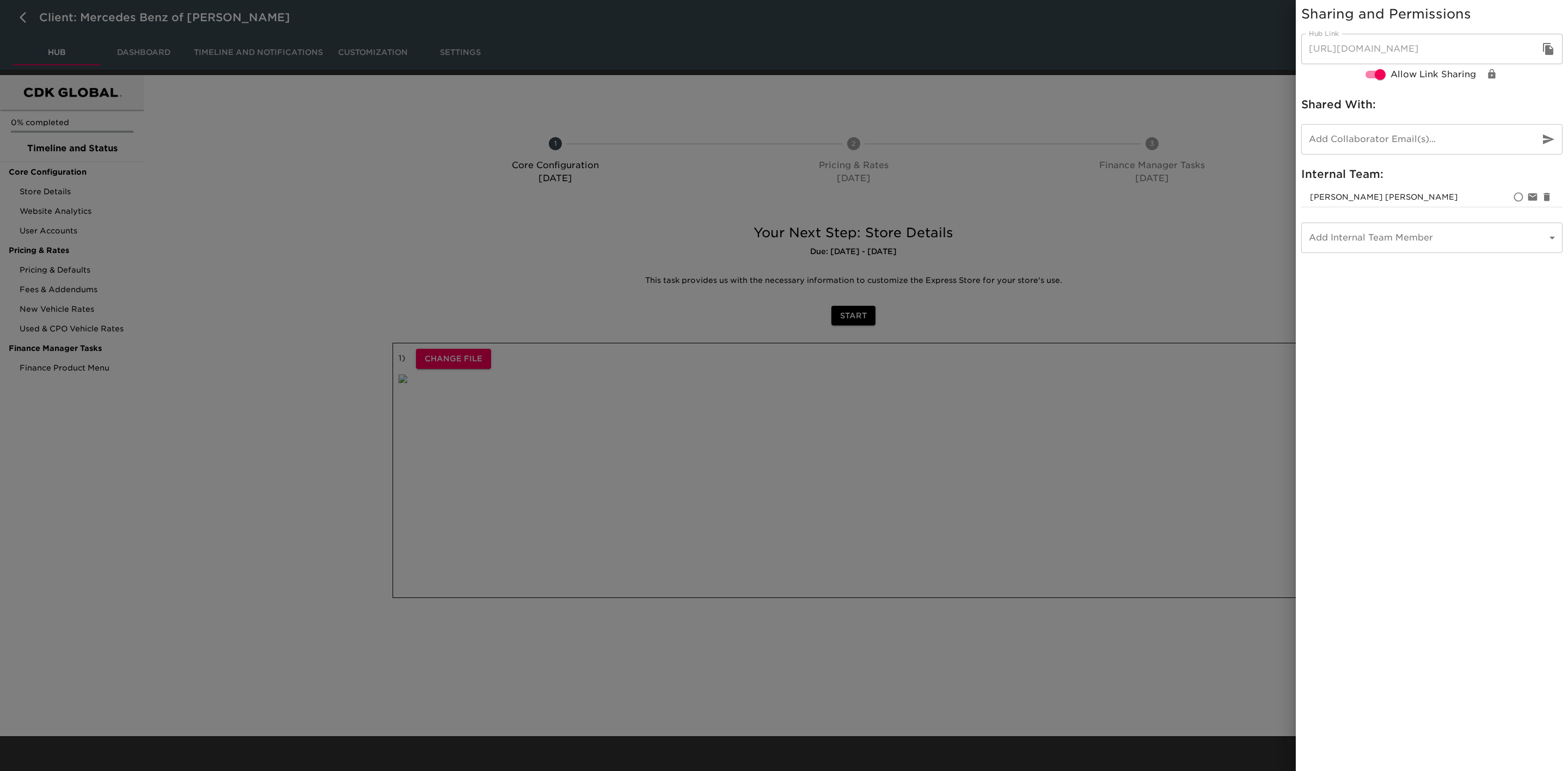
click at [1554, 44] on icon "button" at bounding box center [1548, 49] width 13 height 13
click at [270, 446] on div at bounding box center [784, 385] width 1568 height 771
